Goal: Transaction & Acquisition: Purchase product/service

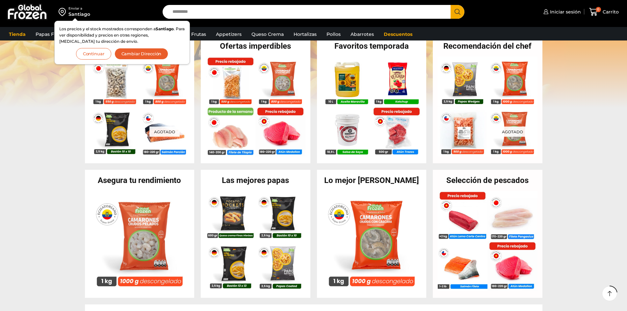
scroll to position [198, 0]
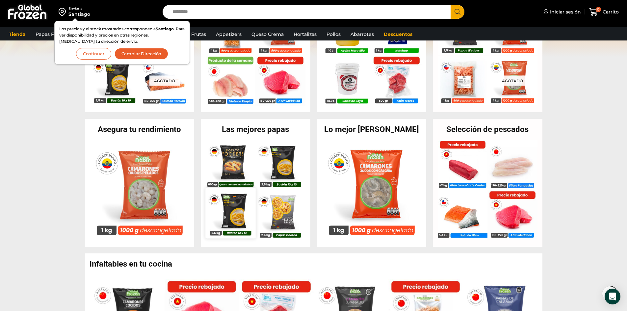
click at [240, 216] on img at bounding box center [230, 213] width 50 height 50
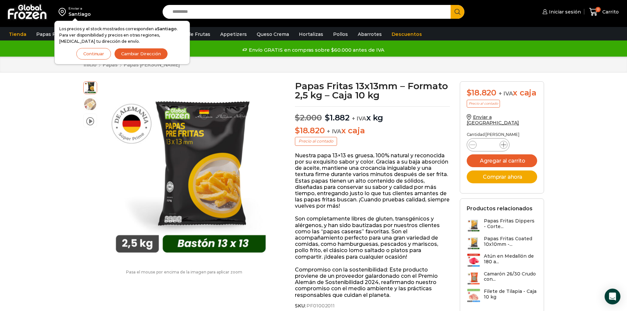
click at [502, 147] on icon at bounding box center [503, 144] width 5 height 5
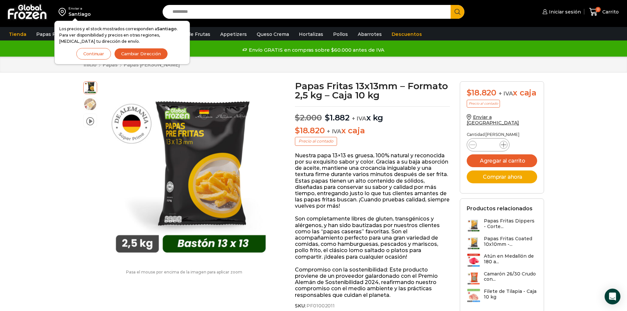
click at [502, 147] on icon at bounding box center [503, 144] width 5 height 5
click at [472, 147] on icon at bounding box center [472, 144] width 5 height 5
type input "*"
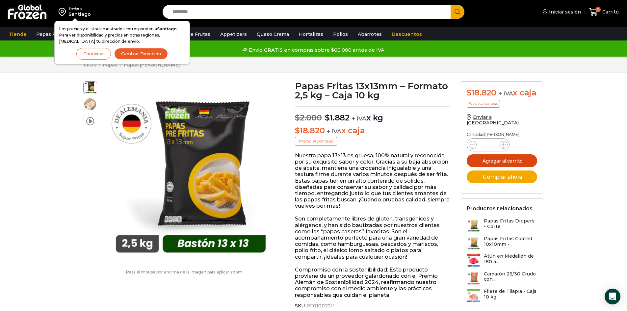
click at [510, 166] on button "Agregar al carrito" at bounding box center [502, 160] width 70 height 13
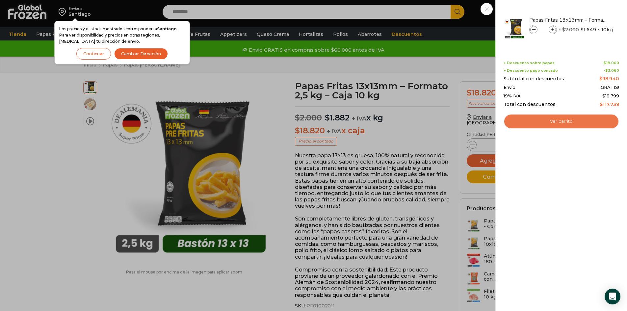
click at [574, 123] on link "Ver carrito" at bounding box center [562, 121] width 116 height 15
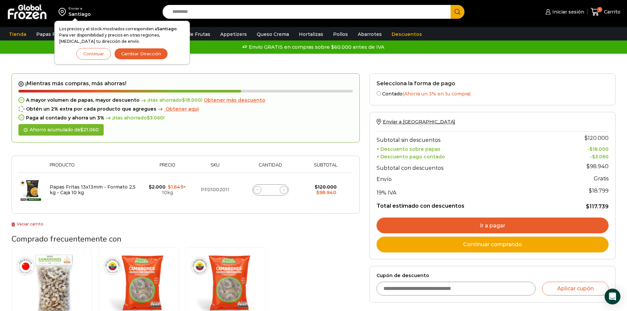
click at [99, 57] on button "Continuar" at bounding box center [93, 54] width 35 height 12
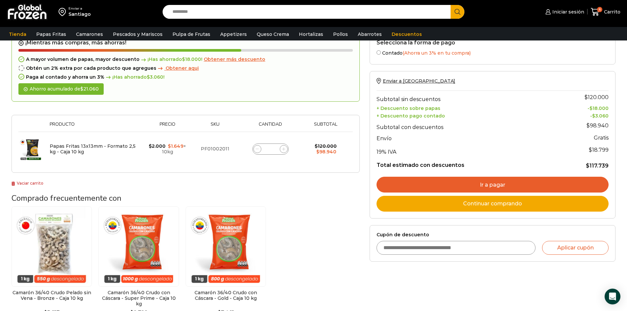
scroll to position [33, 0]
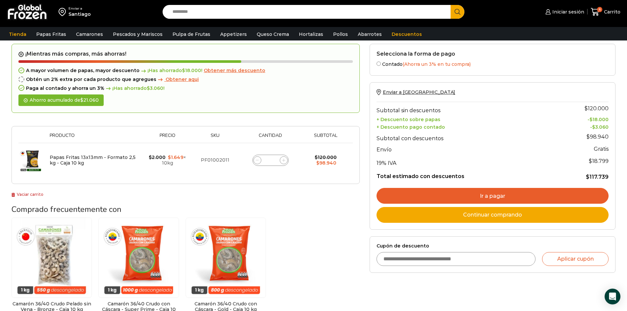
click at [410, 197] on link "Ir a pagar" at bounding box center [493, 196] width 232 height 16
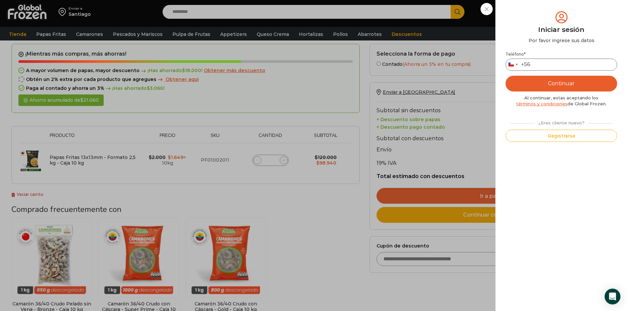
click at [546, 64] on input "Teléfono *" at bounding box center [562, 65] width 112 height 12
type input "*********"
click at [555, 85] on button "Continuar" at bounding box center [562, 84] width 112 height 16
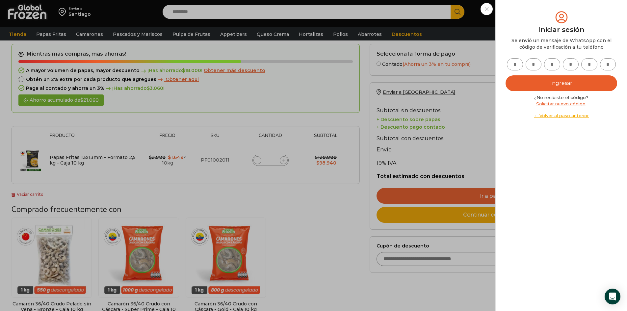
click at [519, 65] on input "text" at bounding box center [515, 64] width 16 height 12
type input "*"
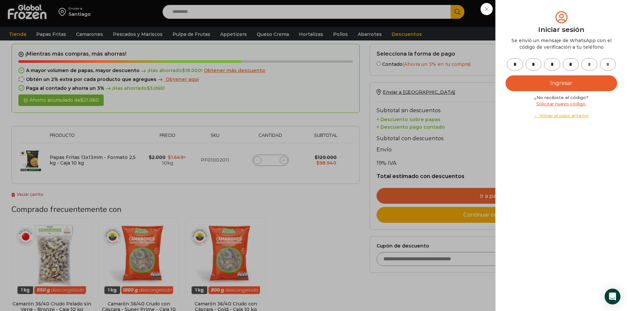
type input "*"
click at [545, 82] on button "Ingresar" at bounding box center [562, 83] width 112 height 16
click at [551, 82] on button "Ingresar" at bounding box center [562, 83] width 112 height 16
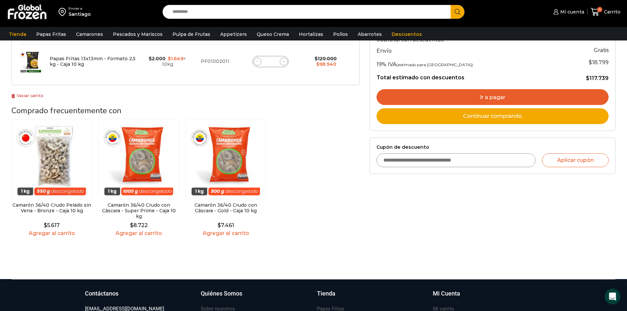
scroll to position [33, 0]
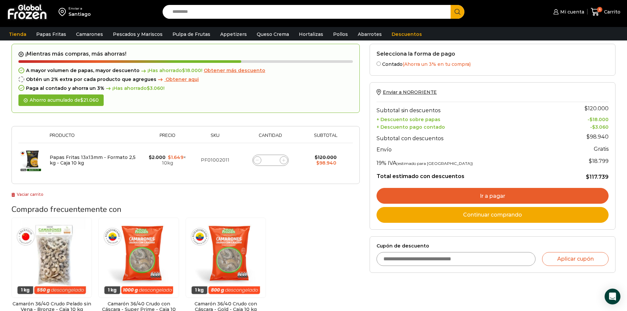
click at [426, 197] on link "Ir a pagar" at bounding box center [493, 196] width 232 height 16
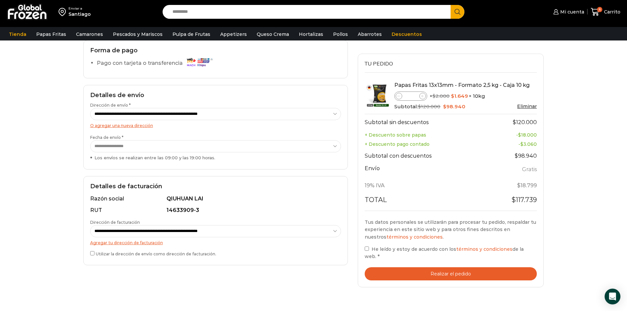
scroll to position [66, 0]
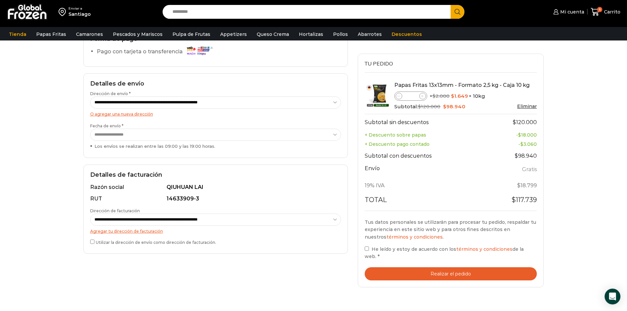
click at [411, 267] on button "Realizar el pedido" at bounding box center [451, 273] width 173 height 13
